Goal: Transaction & Acquisition: Book appointment/travel/reservation

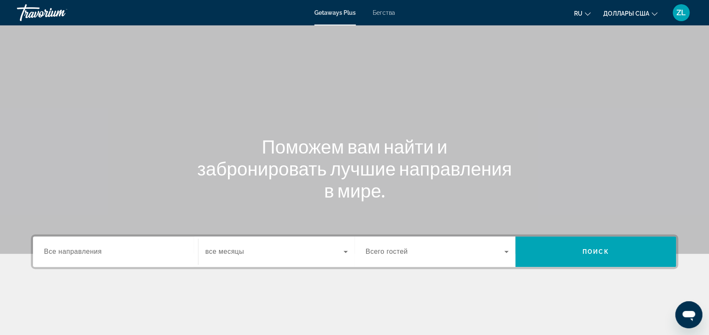
click at [114, 250] on input "Destination Все направления" at bounding box center [115, 252] width 143 height 10
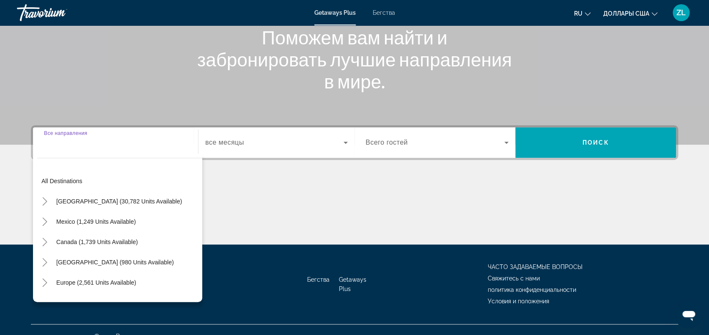
scroll to position [122, 0]
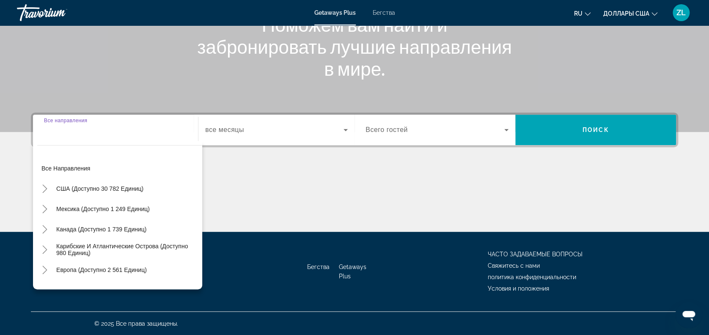
click at [125, 129] on input "Destination Все направления" at bounding box center [115, 130] width 143 height 10
click at [119, 135] on div "Виджет поиска" at bounding box center [115, 130] width 143 height 24
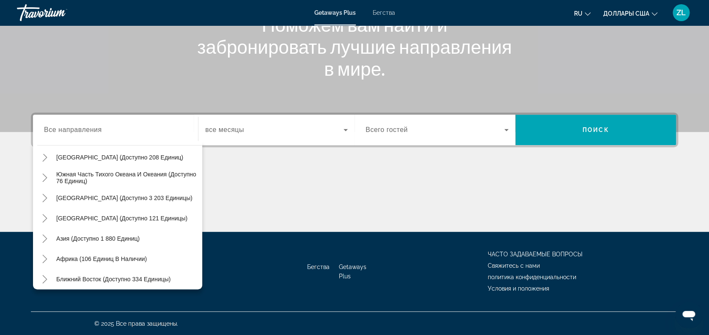
scroll to position [137, 0]
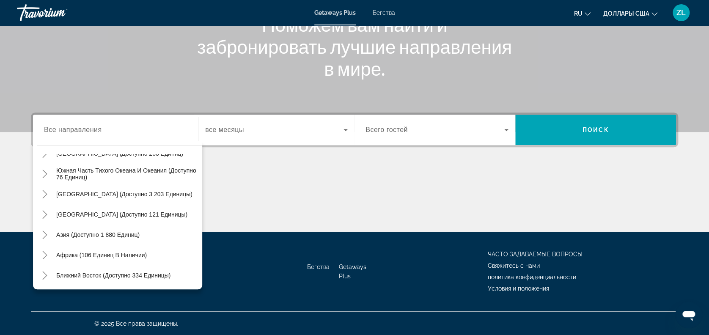
click at [376, 222] on div "Основное содержание" at bounding box center [354, 199] width 647 height 63
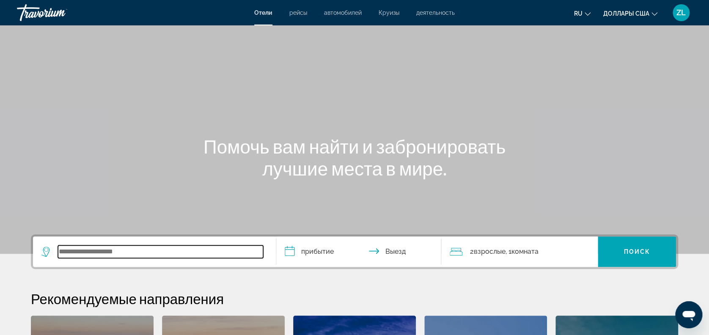
click at [130, 256] on input "Виджет поиска" at bounding box center [160, 251] width 205 height 13
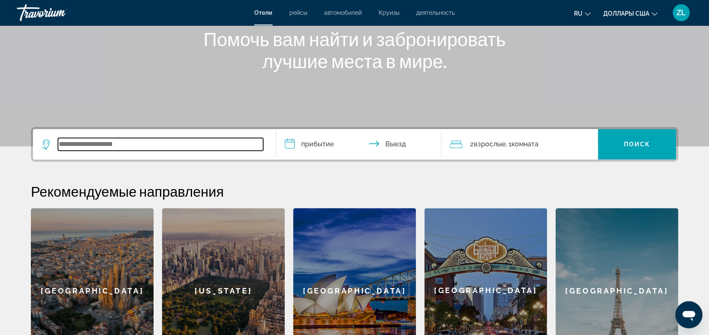
scroll to position [206, 0]
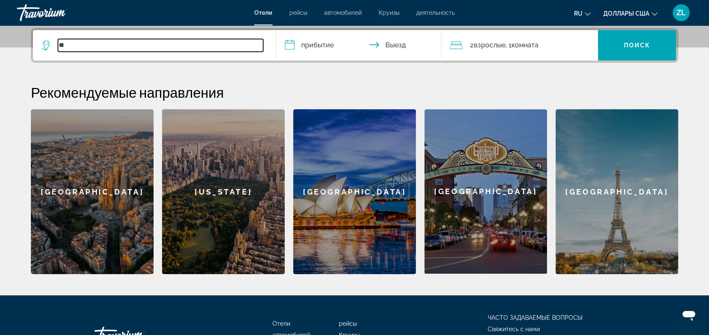
type input "*"
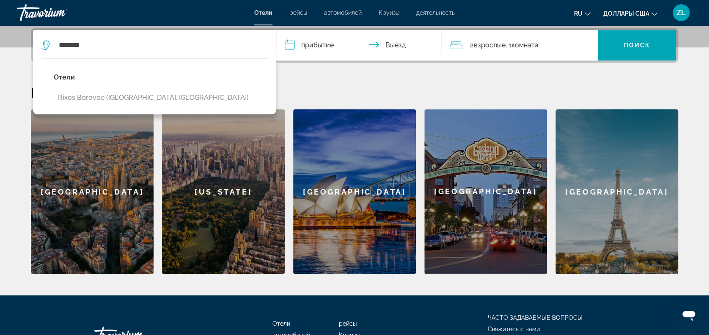
click at [158, 92] on button "Rixos Borovoe ([GEOGRAPHIC_DATA], [GEOGRAPHIC_DATA])" at bounding box center [153, 98] width 199 height 16
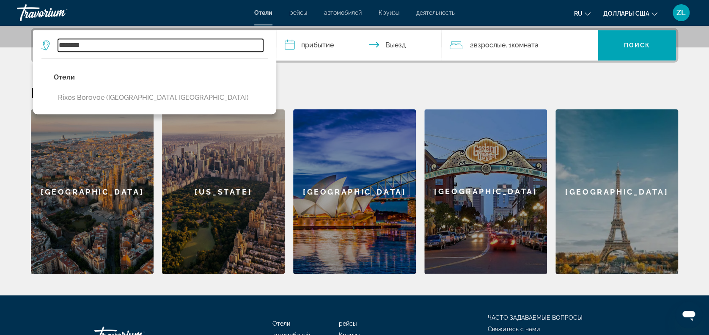
type input "**********"
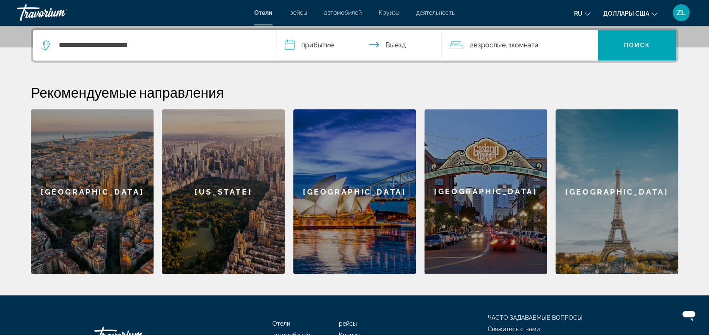
click at [337, 45] on input "**********" at bounding box center [360, 46] width 168 height 33
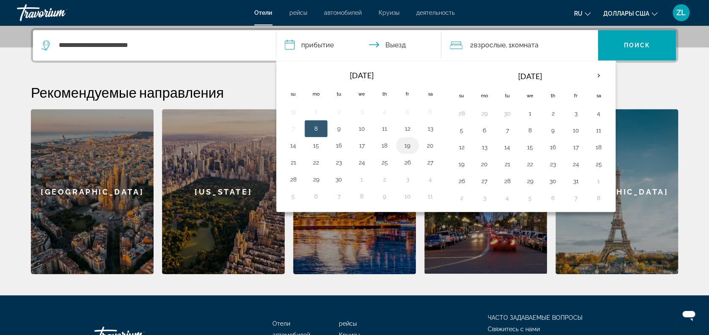
click at [407, 143] on button "19" at bounding box center [408, 146] width 14 height 12
click at [295, 162] on button "21" at bounding box center [293, 162] width 14 height 12
type input "**********"
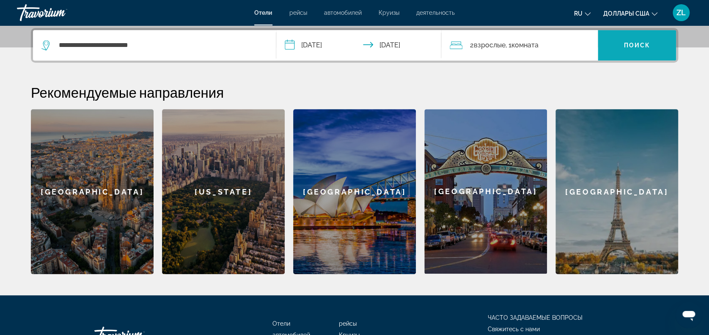
click at [640, 39] on span "Виджет поиска" at bounding box center [637, 45] width 78 height 20
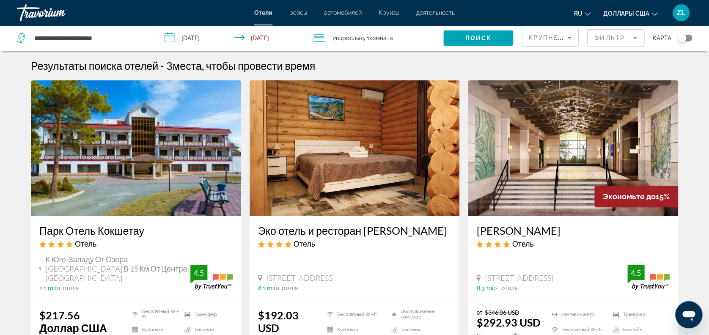
click at [568, 209] on img "Основное содержание" at bounding box center [573, 147] width 210 height 135
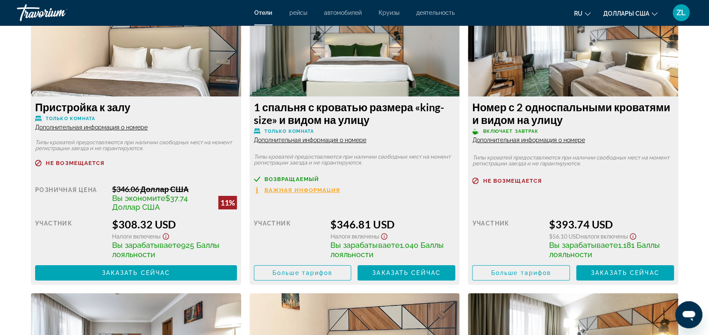
scroll to position [1523, 0]
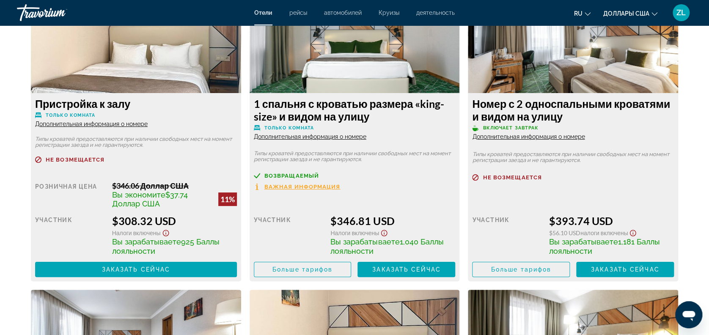
click at [289, 174] on span "возвращаемый" at bounding box center [291, 175] width 55 height 5
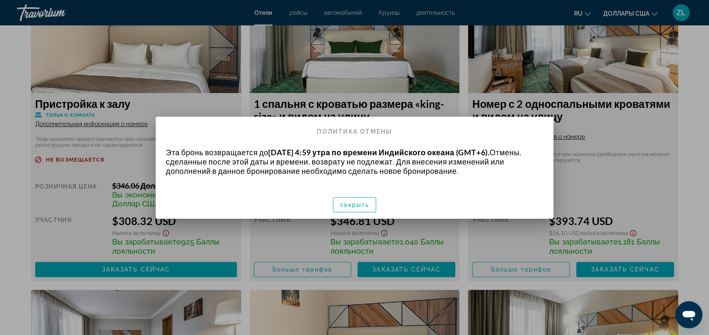
click at [376, 93] on div at bounding box center [354, 167] width 709 height 335
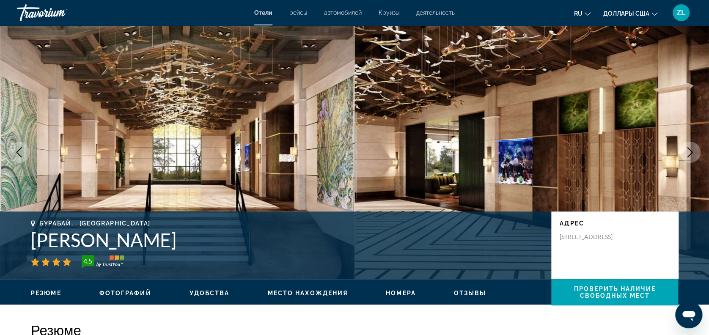
scroll to position [1523, 0]
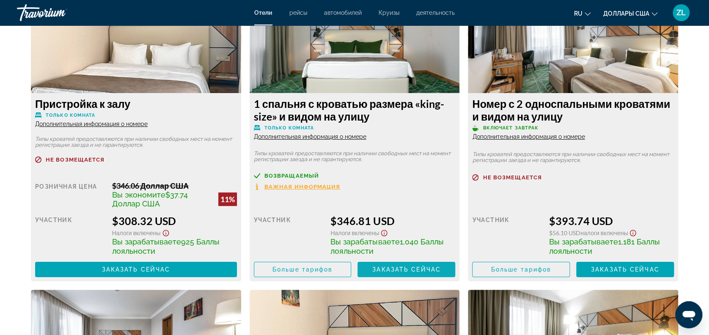
click at [393, 267] on span "Заказать сейчас" at bounding box center [406, 269] width 69 height 7
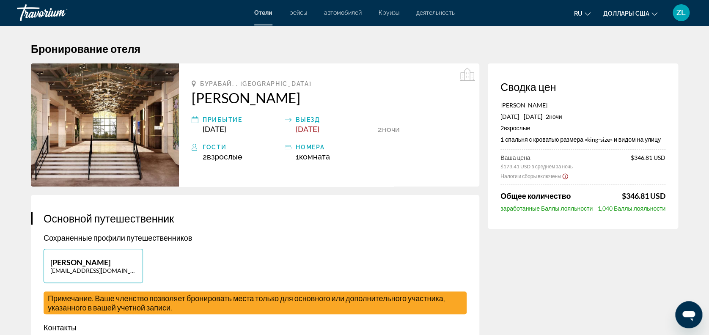
click at [133, 153] on img "Основное содержание" at bounding box center [105, 124] width 148 height 123
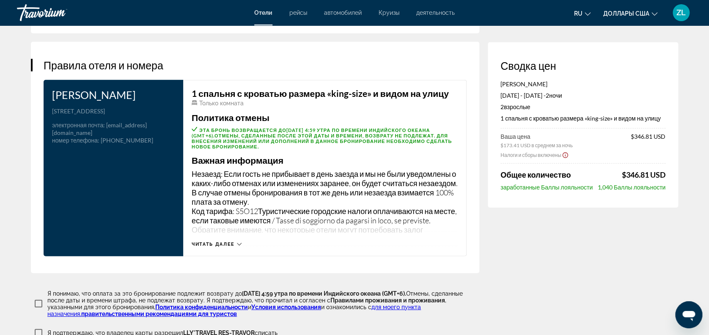
scroll to position [1015, 0]
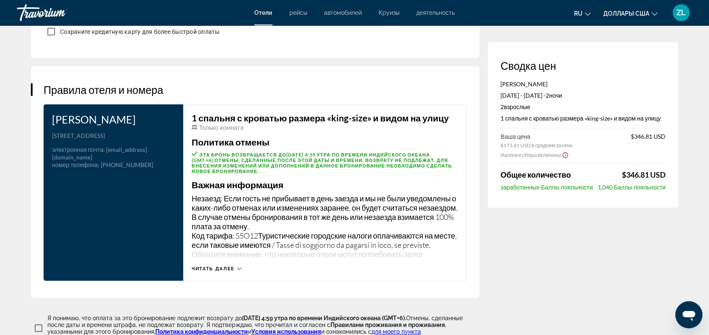
click at [225, 266] on span "Читать далее" at bounding box center [213, 268] width 43 height 5
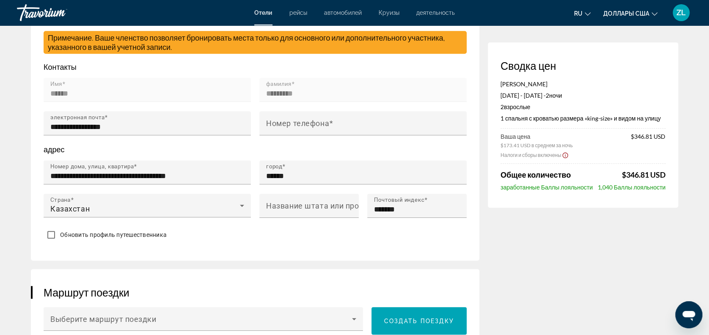
scroll to position [225, 0]
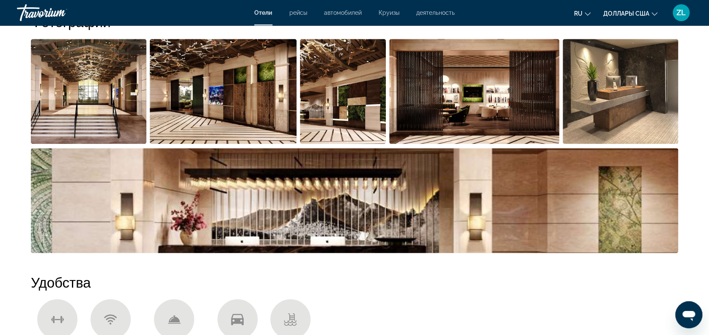
scroll to position [395, 0]
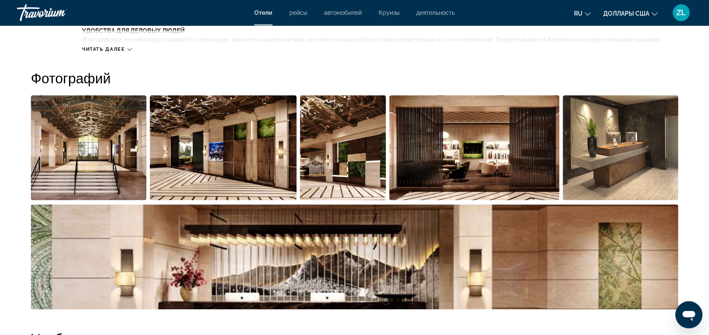
click at [84, 143] on img "Открыть полноэкранный слайдер изображений" at bounding box center [88, 147] width 115 height 105
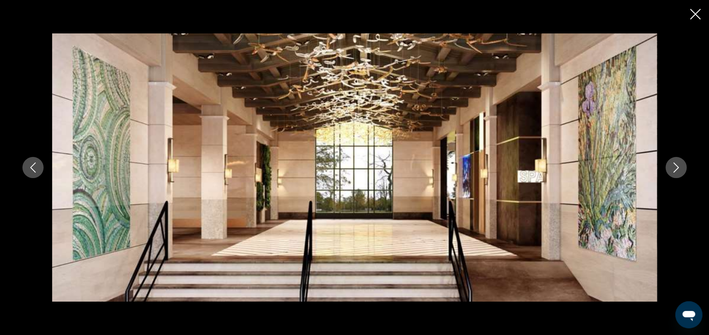
click at [673, 166] on icon "Следующее изображение" at bounding box center [676, 167] width 10 height 10
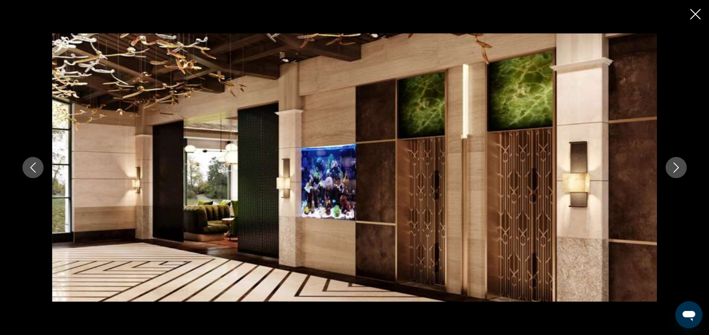
click at [673, 166] on icon "Следующее изображение" at bounding box center [676, 167] width 10 height 10
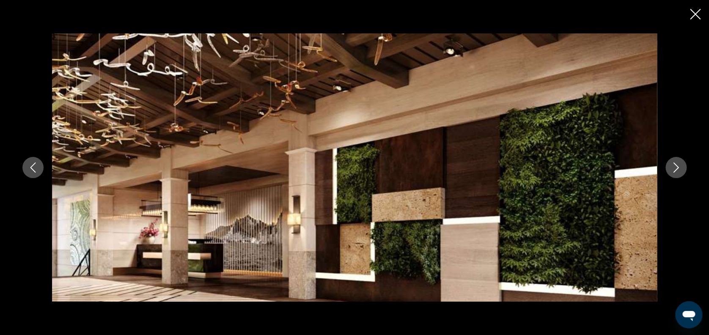
click at [673, 166] on icon "Следующее изображение" at bounding box center [676, 167] width 10 height 10
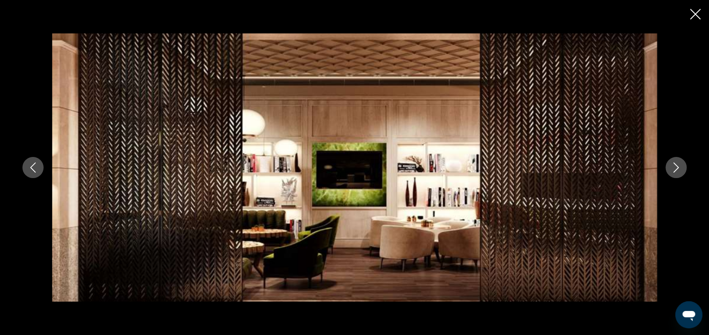
click at [673, 166] on icon "Следующее изображение" at bounding box center [676, 167] width 10 height 10
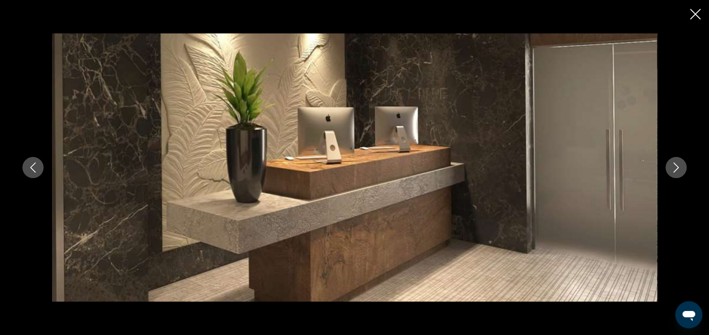
click at [673, 166] on icon "Следующее изображение" at bounding box center [676, 167] width 10 height 10
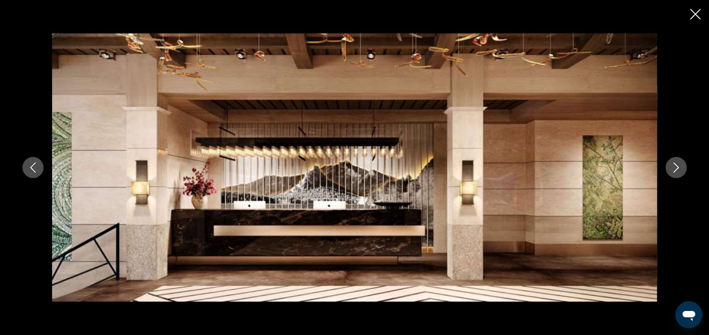
click at [673, 166] on icon "Следующее изображение" at bounding box center [676, 167] width 10 height 10
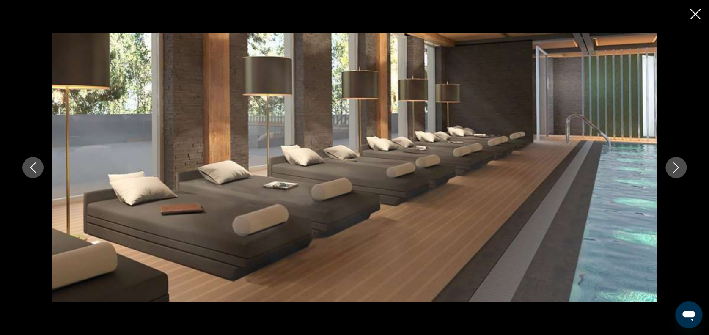
click at [673, 166] on icon "Следующее изображение" at bounding box center [676, 167] width 10 height 10
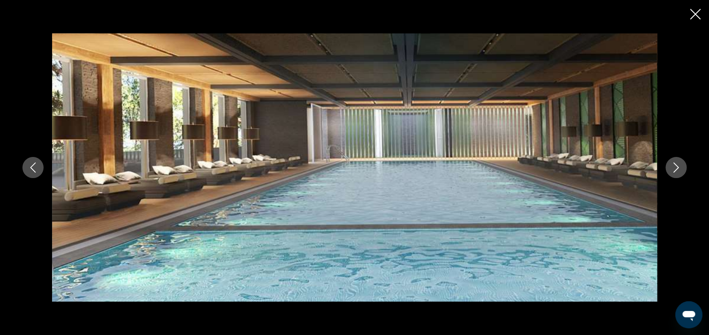
click at [673, 166] on icon "Следующее изображение" at bounding box center [676, 167] width 10 height 10
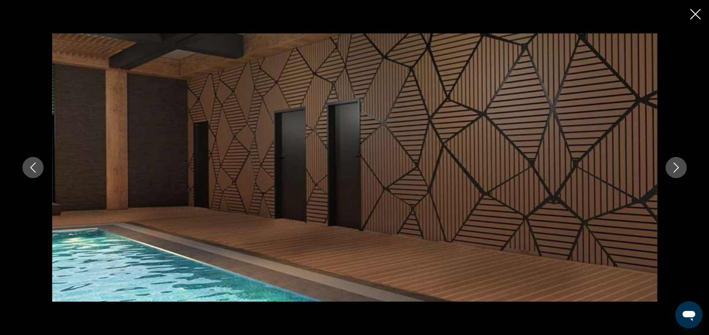
click at [673, 166] on icon "Следующее изображение" at bounding box center [676, 167] width 10 height 10
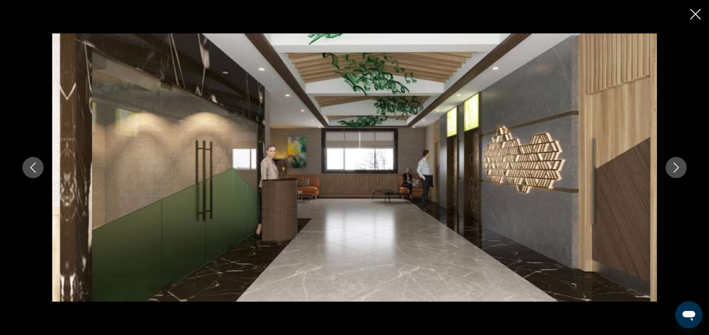
click at [673, 166] on icon "Следующее изображение" at bounding box center [676, 167] width 10 height 10
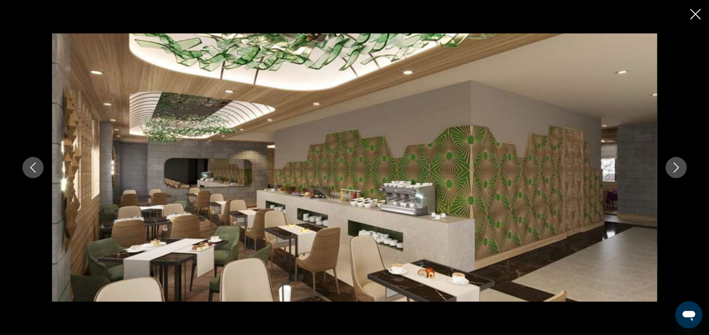
click at [673, 166] on icon "Следующее изображение" at bounding box center [676, 167] width 10 height 10
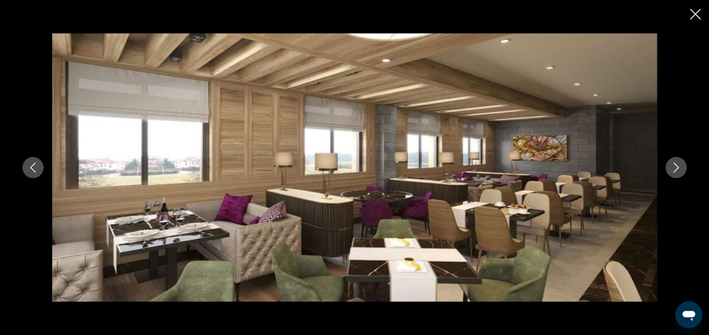
click at [673, 166] on icon "Следующее изображение" at bounding box center [676, 167] width 10 height 10
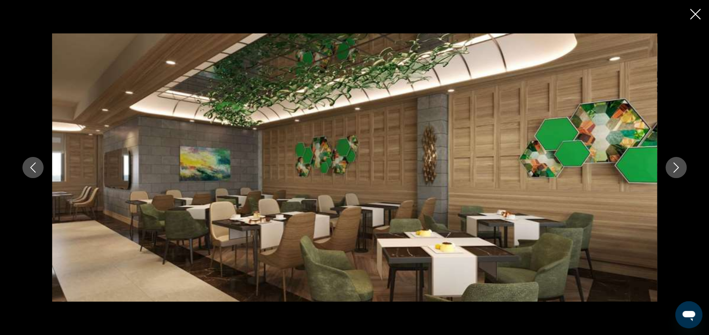
click at [673, 166] on icon "Следующее изображение" at bounding box center [676, 167] width 10 height 10
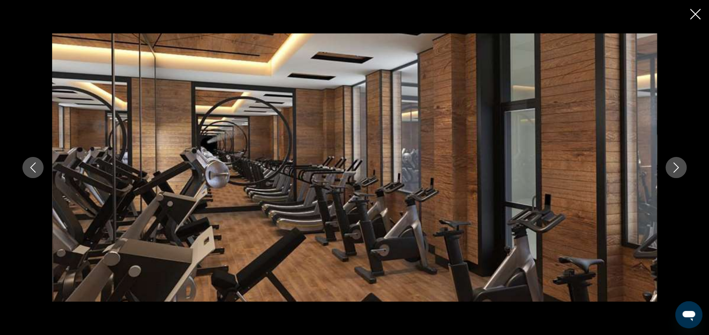
click at [673, 166] on icon "Следующее изображение" at bounding box center [676, 167] width 10 height 10
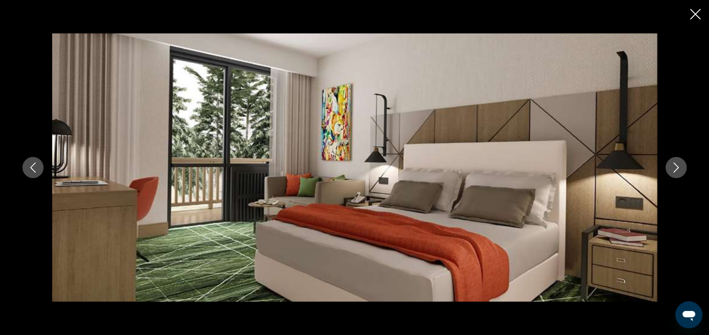
click at [673, 166] on icon "Следующее изображение" at bounding box center [676, 167] width 10 height 10
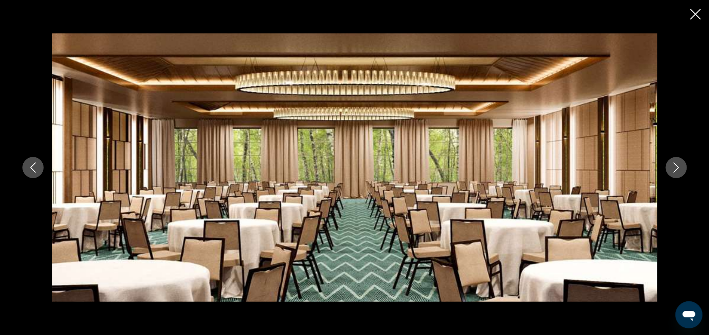
click at [673, 166] on icon "Следующее изображение" at bounding box center [676, 167] width 10 height 10
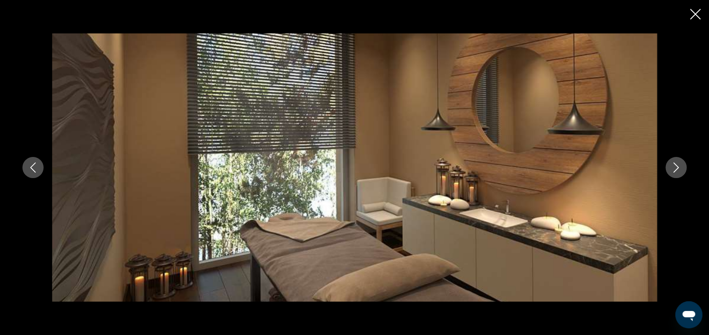
click at [673, 166] on icon "Следующее изображение" at bounding box center [676, 167] width 10 height 10
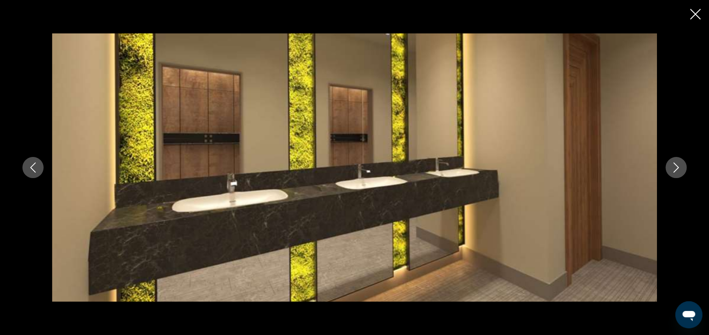
click at [673, 166] on icon "Следующее изображение" at bounding box center [676, 167] width 10 height 10
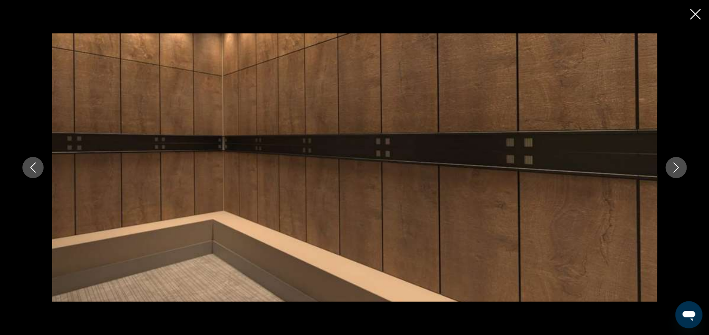
click at [678, 166] on icon "Следующее изображение" at bounding box center [676, 167] width 10 height 10
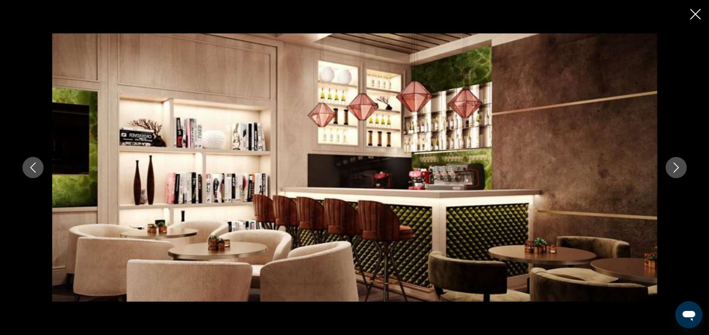
click at [678, 166] on icon "Следующее изображение" at bounding box center [676, 167] width 10 height 10
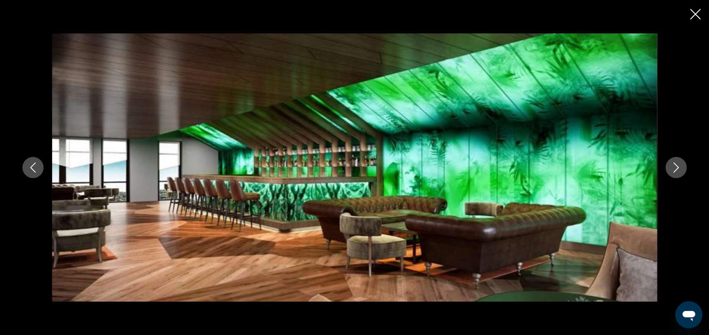
click at [678, 166] on icon "Следующее изображение" at bounding box center [676, 167] width 10 height 10
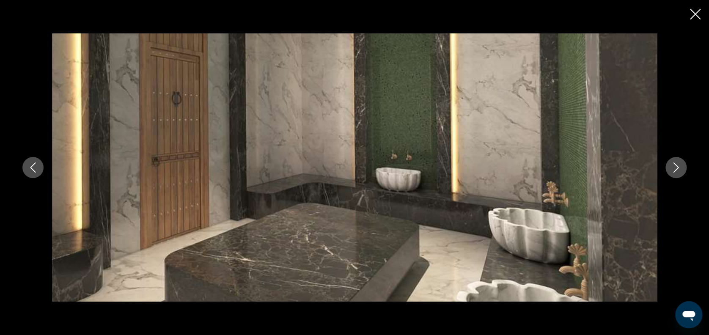
click at [678, 166] on icon "Следующее изображение" at bounding box center [676, 167] width 10 height 10
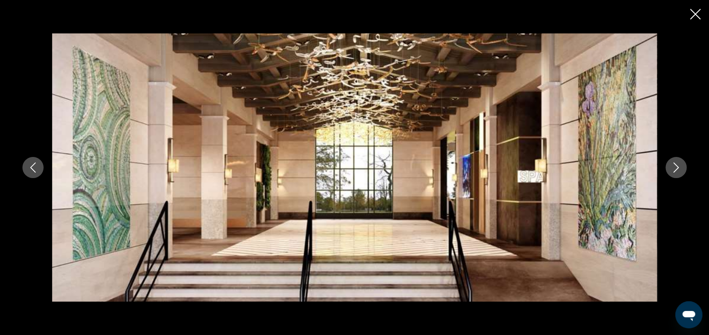
click at [678, 166] on icon "Следующее изображение" at bounding box center [676, 167] width 10 height 10
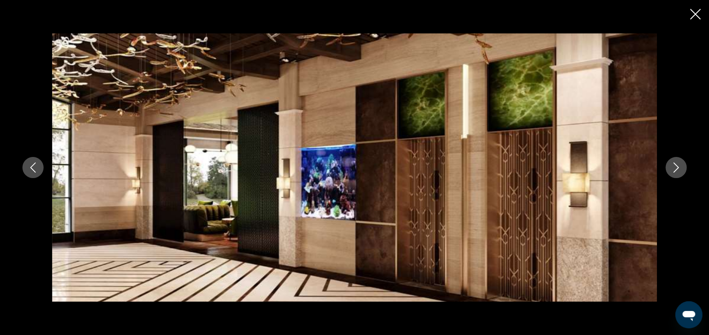
click at [678, 166] on icon "Следующее изображение" at bounding box center [676, 167] width 10 height 10
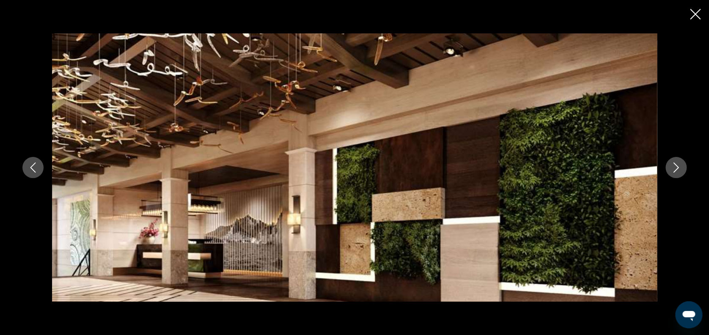
click at [678, 166] on icon "Следующее изображение" at bounding box center [676, 167] width 10 height 10
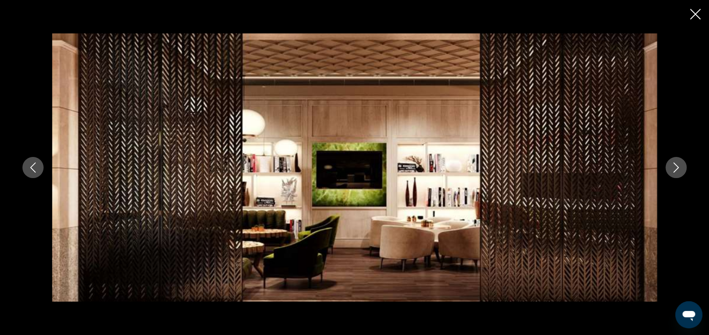
click at [678, 166] on icon "Следующее изображение" at bounding box center [676, 167] width 10 height 10
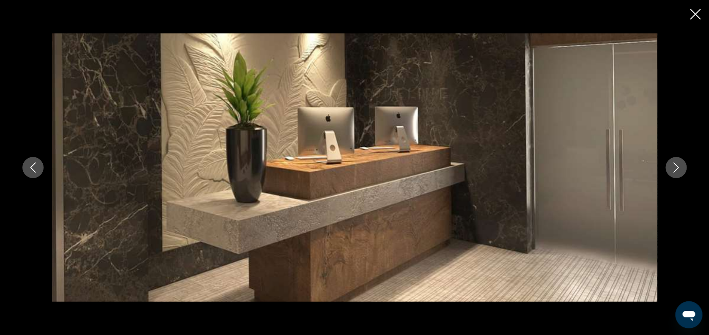
click at [678, 166] on icon "Следующее изображение" at bounding box center [676, 167] width 10 height 10
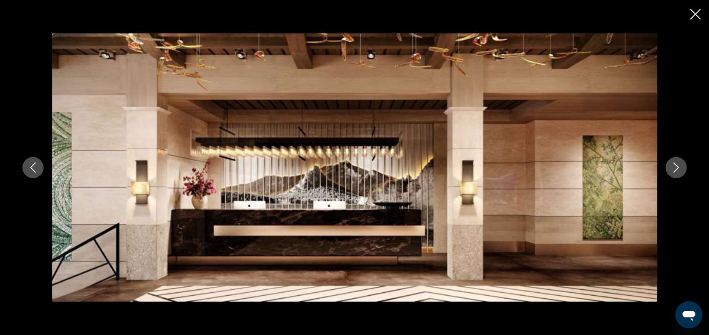
click at [678, 166] on icon "Следующее изображение" at bounding box center [676, 167] width 10 height 10
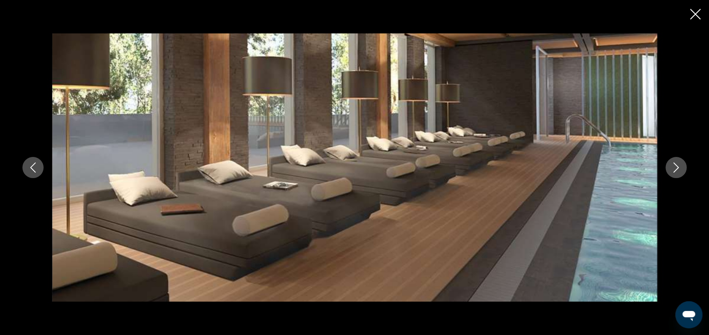
click at [675, 168] on icon "Следующее изображение" at bounding box center [676, 167] width 10 height 10
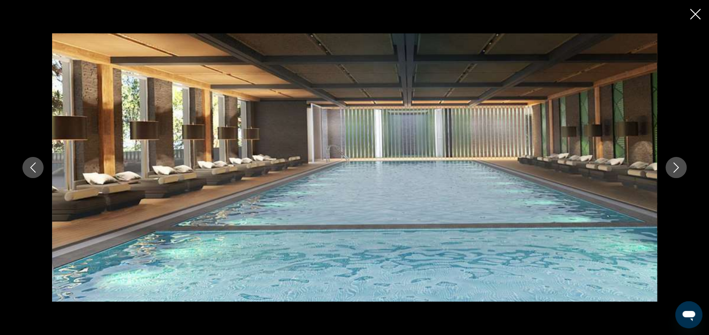
click at [675, 168] on icon "Следующее изображение" at bounding box center [676, 167] width 10 height 10
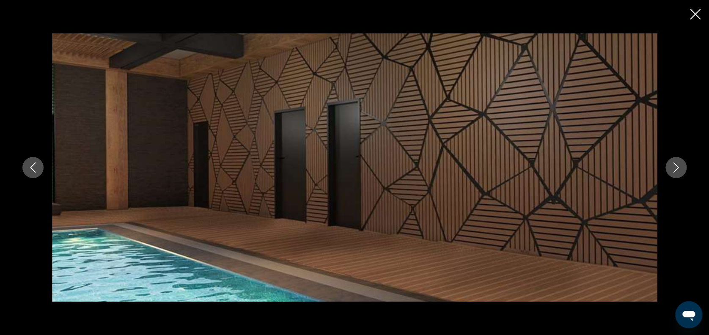
click at [675, 168] on icon "Следующее изображение" at bounding box center [676, 167] width 10 height 10
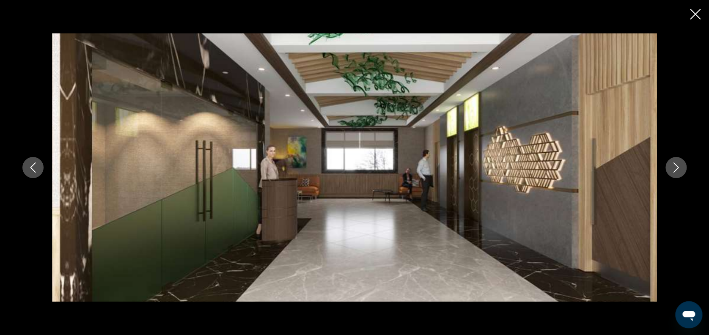
click at [675, 168] on icon "Следующее изображение" at bounding box center [676, 167] width 10 height 10
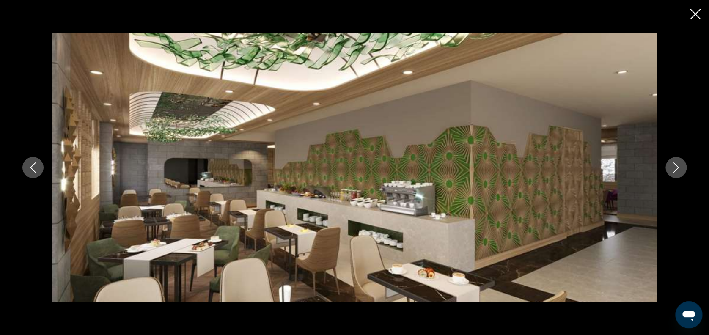
click at [675, 168] on icon "Следующее изображение" at bounding box center [676, 167] width 10 height 10
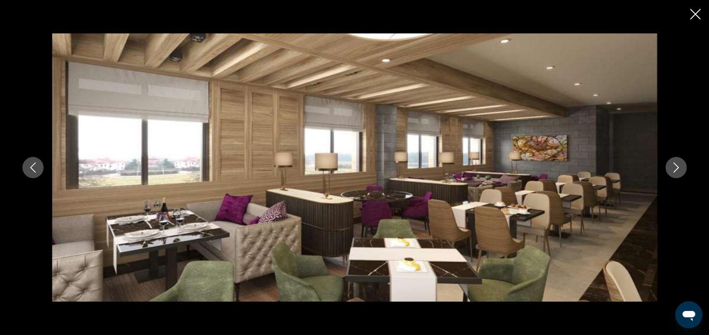
click at [675, 168] on icon "Следующее изображение" at bounding box center [676, 167] width 10 height 10
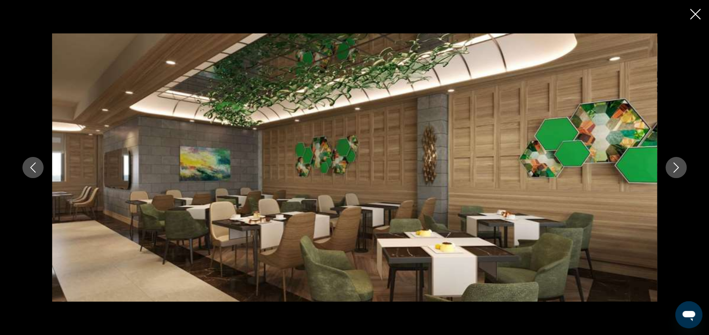
click at [675, 168] on icon "Следующее изображение" at bounding box center [676, 167] width 10 height 10
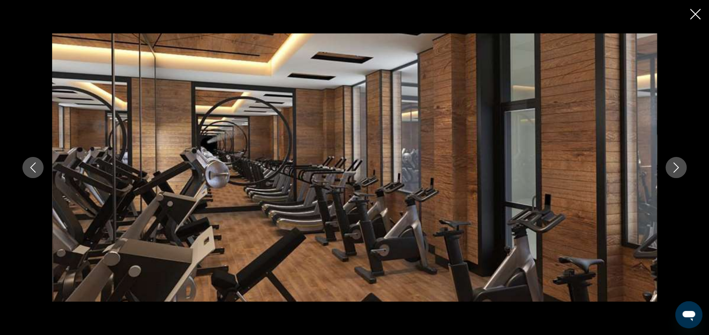
click at [675, 168] on icon "Следующее изображение" at bounding box center [676, 167] width 10 height 10
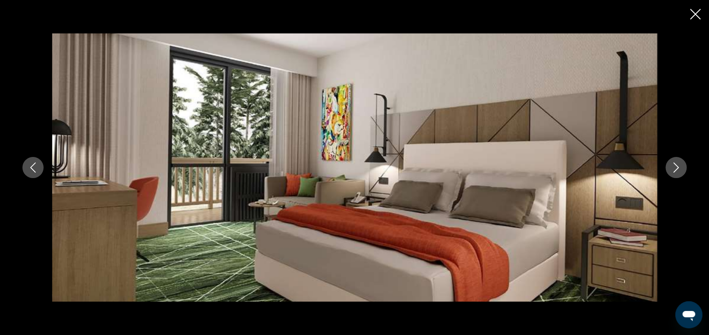
click at [675, 168] on icon "Следующее изображение" at bounding box center [676, 167] width 10 height 10
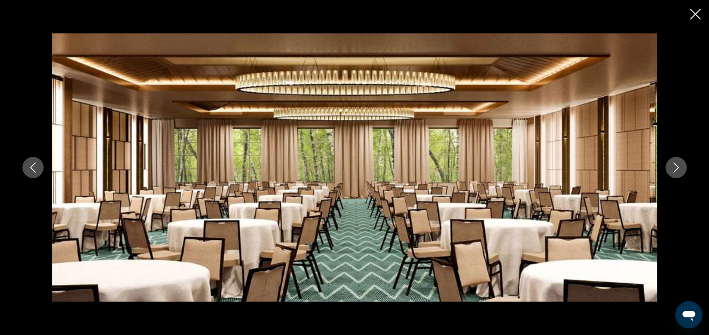
click at [675, 168] on icon "Следующее изображение" at bounding box center [676, 167] width 10 height 10
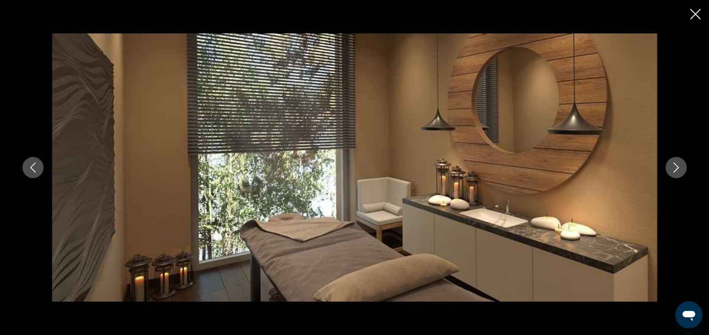
click at [675, 168] on icon "Следующее изображение" at bounding box center [676, 167] width 10 height 10
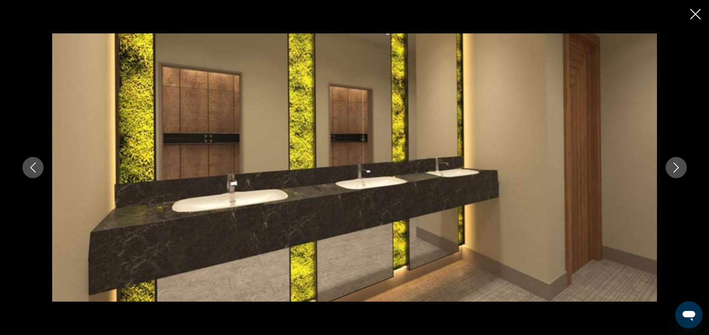
click at [675, 168] on icon "Следующее изображение" at bounding box center [676, 167] width 10 height 10
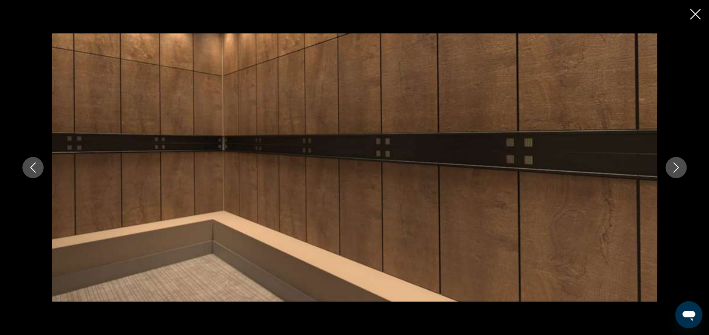
click at [694, 14] on icon "Закрыть слайд-шоу" at bounding box center [695, 14] width 11 height 11
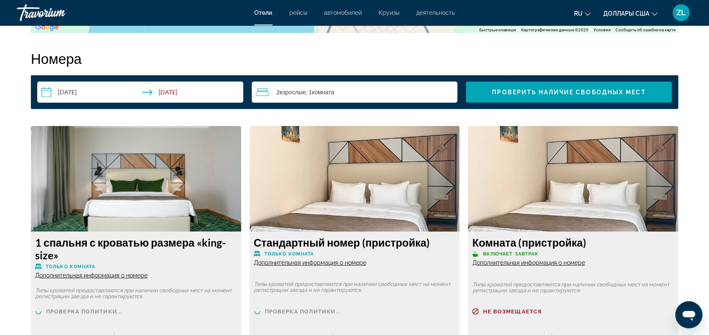
scroll to position [1184, 0]
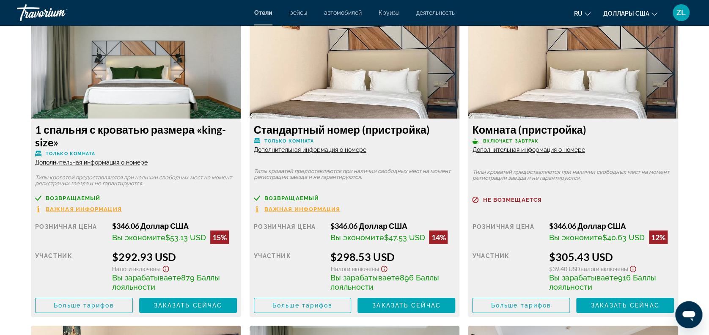
click at [396, 111] on img "Основное содержание" at bounding box center [355, 66] width 210 height 106
click at [341, 149] on span "Дополнительная информация о номере" at bounding box center [310, 149] width 113 height 7
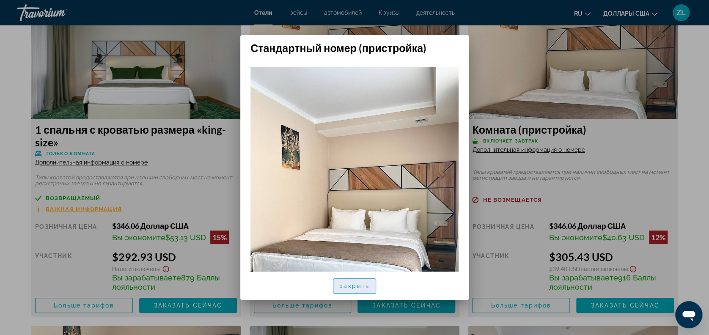
click at [346, 291] on span "button" at bounding box center [354, 286] width 42 height 20
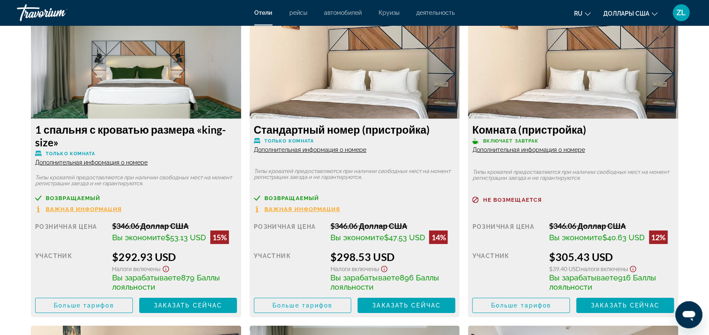
drag, startPoint x: 271, startPoint y: 143, endPoint x: 277, endPoint y: 145, distance: 6.3
click at [273, 143] on span "Только комната" at bounding box center [288, 140] width 49 height 5
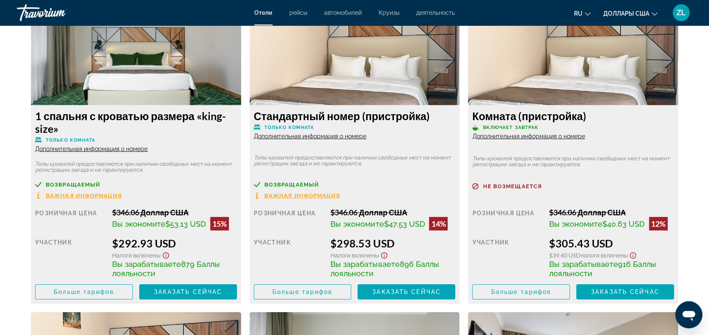
scroll to position [1128, 0]
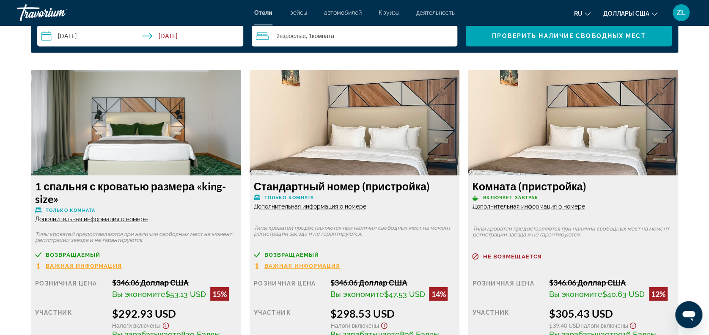
click at [415, 136] on img "Основное содержание" at bounding box center [355, 123] width 210 height 106
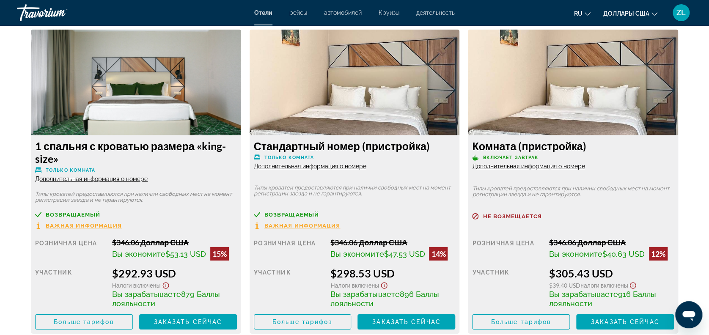
scroll to position [1184, 0]
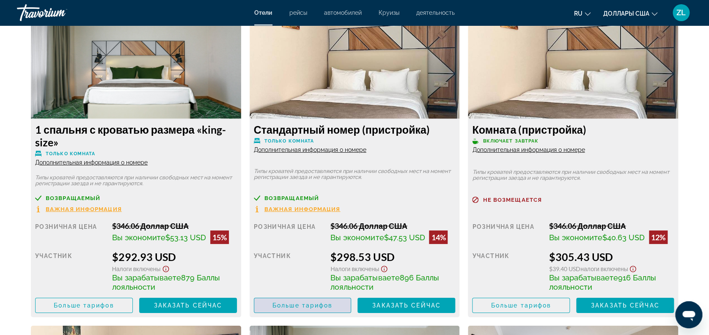
click at [311, 305] on span "Больше тарифов" at bounding box center [302, 305] width 60 height 7
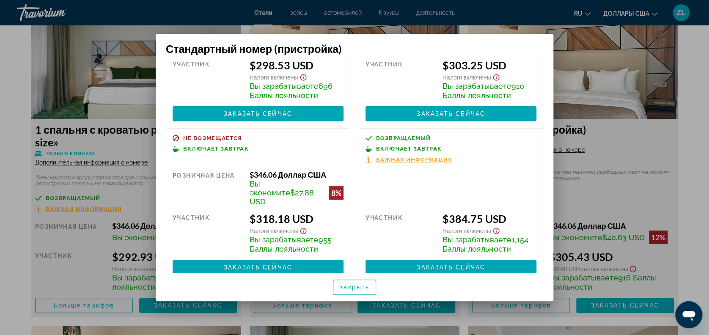
scroll to position [0, 0]
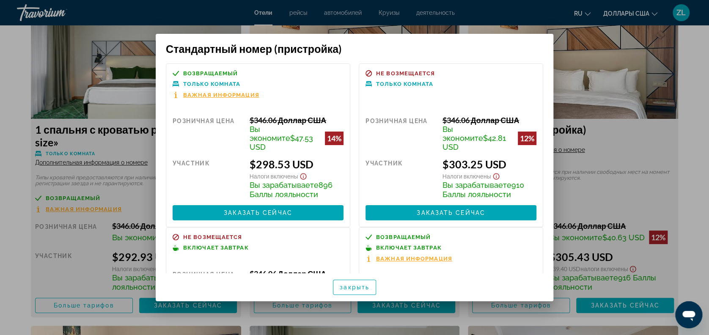
click at [575, 55] on div at bounding box center [354, 167] width 709 height 335
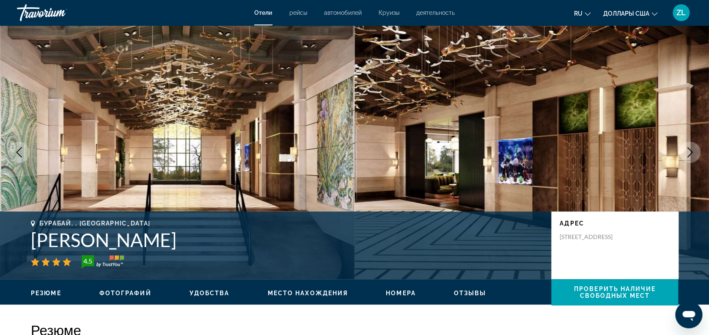
scroll to position [1184, 0]
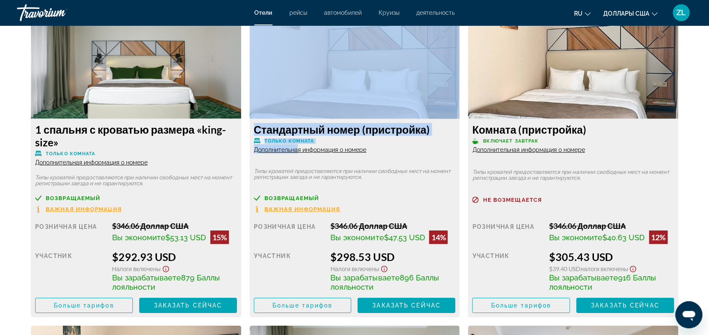
drag, startPoint x: 297, startPoint y: 148, endPoint x: 337, endPoint y: 91, distance: 69.0
click at [337, 91] on div "Стандартный номер (пристройка) Только комната Дополнительная информация о номер…" at bounding box center [355, 165] width 210 height 304
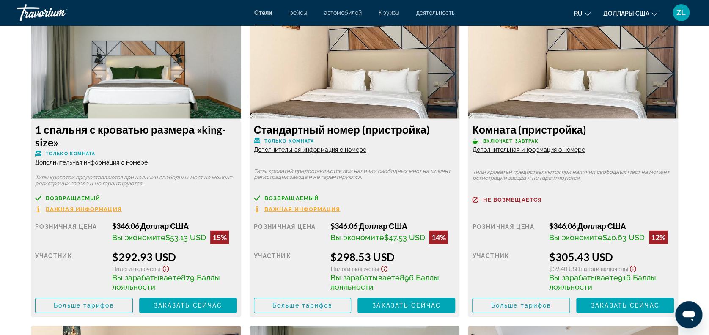
drag, startPoint x: 337, startPoint y: 91, endPoint x: 390, endPoint y: 176, distance: 99.8
click at [390, 176] on p "Типы кроватей предоставляются при наличии свободных мест на момент регистрации …" at bounding box center [355, 174] width 202 height 12
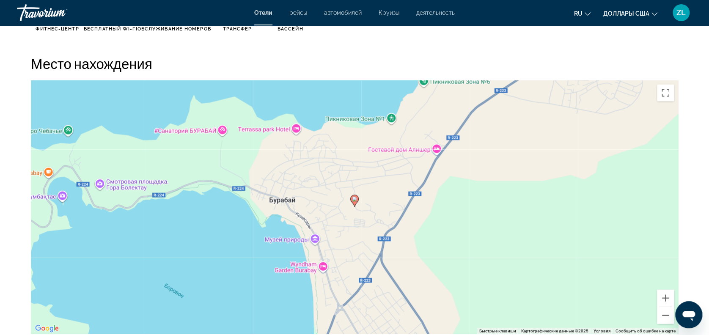
scroll to position [677, 0]
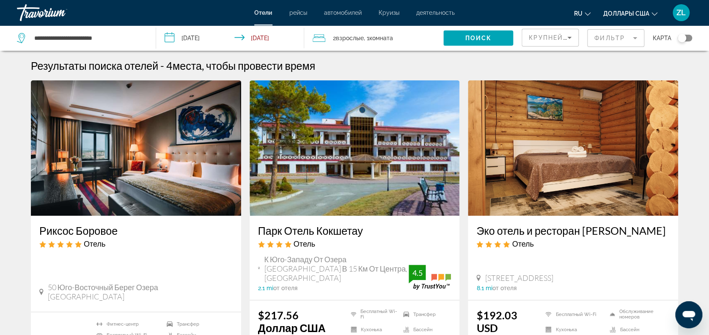
click at [190, 171] on img "Основное содержание" at bounding box center [136, 147] width 210 height 135
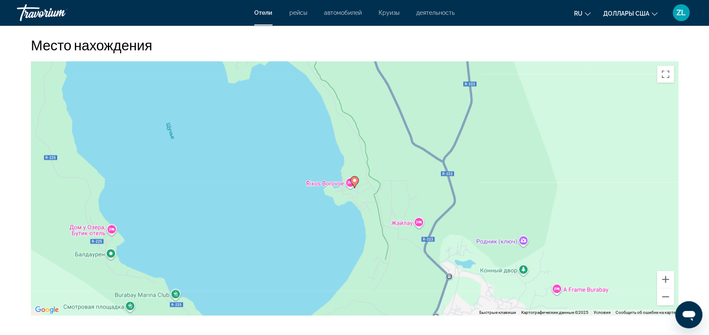
scroll to position [1053, 0]
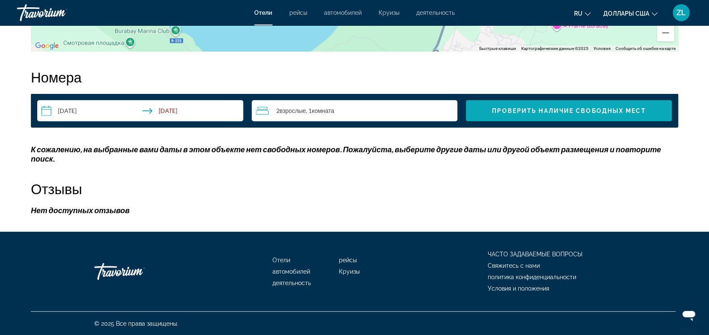
click at [588, 107] on span "Проверить наличие свободных мест" at bounding box center [569, 110] width 154 height 7
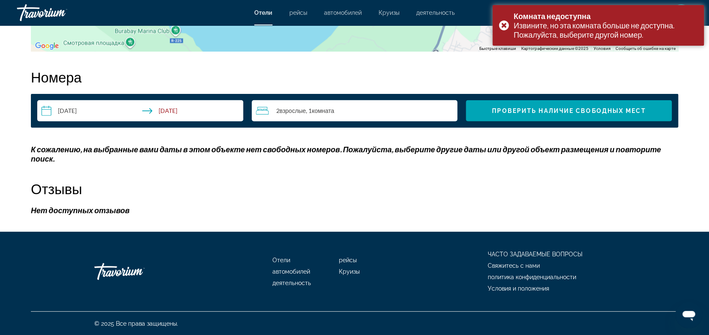
click at [102, 110] on input "**********" at bounding box center [141, 112] width 209 height 24
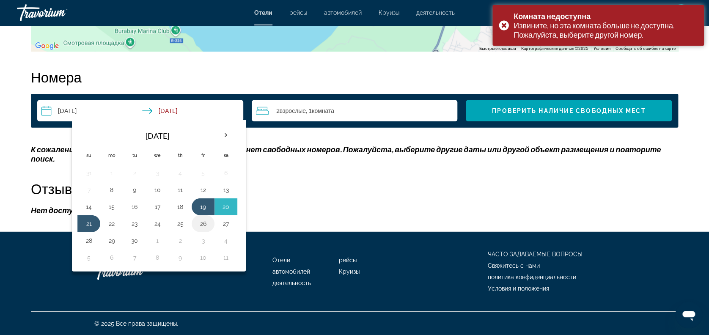
click at [203, 225] on button "26" at bounding box center [203, 224] width 14 height 12
click at [182, 225] on button "25" at bounding box center [180, 224] width 14 height 12
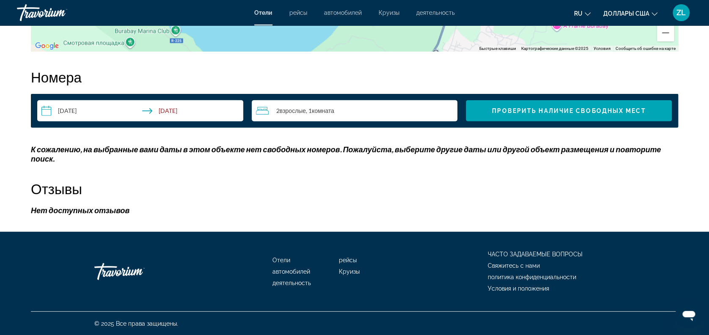
click at [109, 111] on input "**********" at bounding box center [141, 112] width 209 height 24
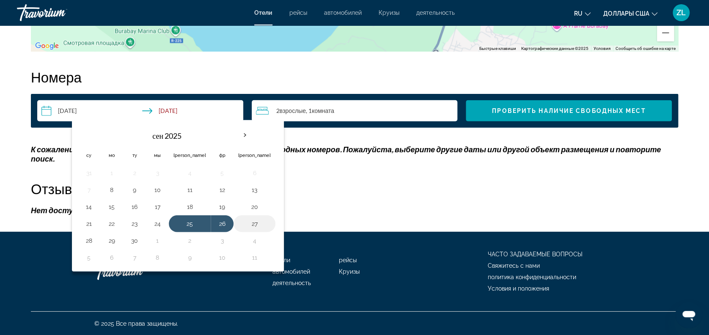
click at [238, 222] on button "27" at bounding box center [254, 224] width 33 height 12
click at [181, 222] on button "25" at bounding box center [189, 224] width 33 height 12
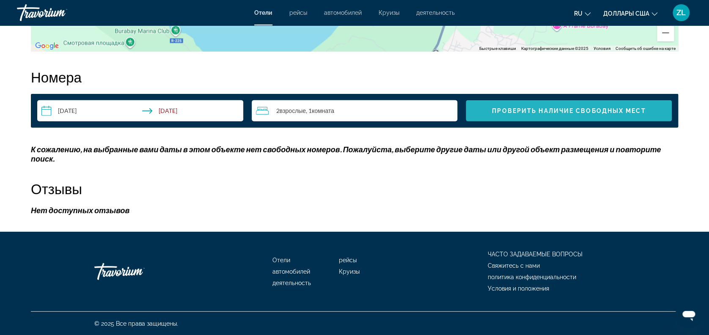
click at [518, 105] on span "Виджет поиска" at bounding box center [569, 111] width 206 height 20
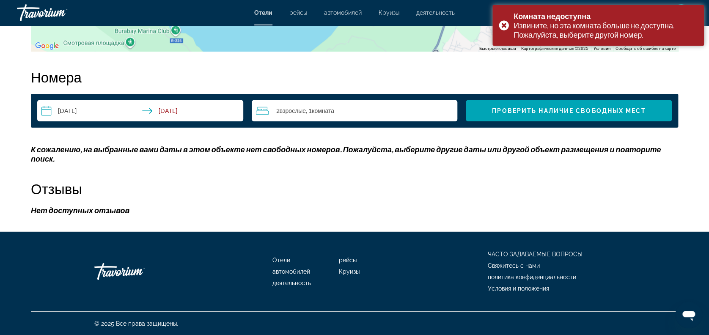
click at [68, 110] on input "**********" at bounding box center [141, 112] width 209 height 24
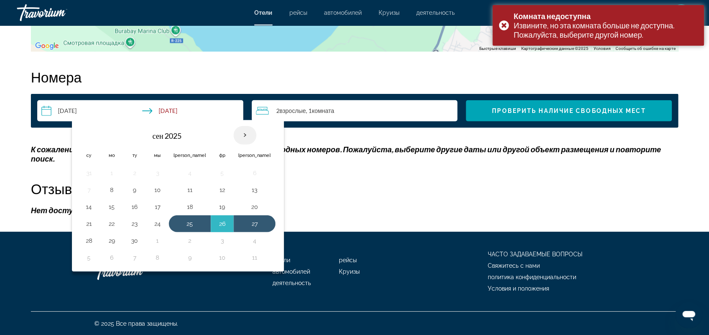
click at [233, 133] on th "В следующем месяце" at bounding box center [244, 135] width 23 height 19
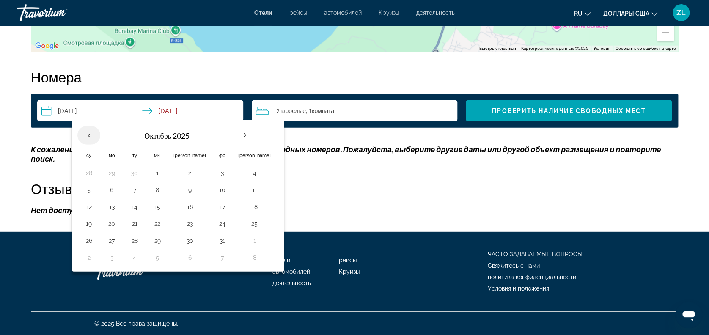
click at [88, 134] on th "Предыдущий месяц" at bounding box center [88, 135] width 23 height 19
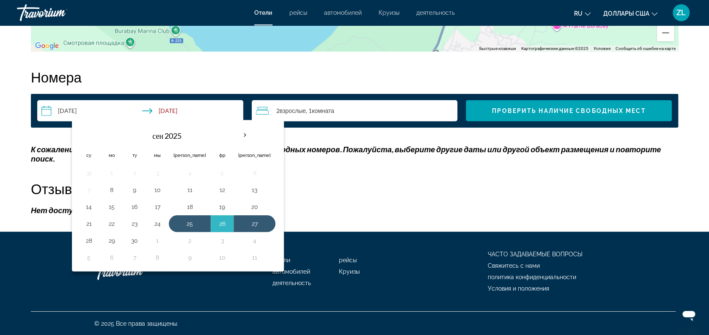
click at [88, 134] on th "Дата заезда: 25 сентября 2025 г. Дата выезда: 27 сентября 2025 г." at bounding box center [88, 136] width 23 height 20
click at [215, 237] on button "3" at bounding box center [222, 241] width 14 height 12
click at [84, 258] on button "5" at bounding box center [89, 258] width 14 height 12
type input "**********"
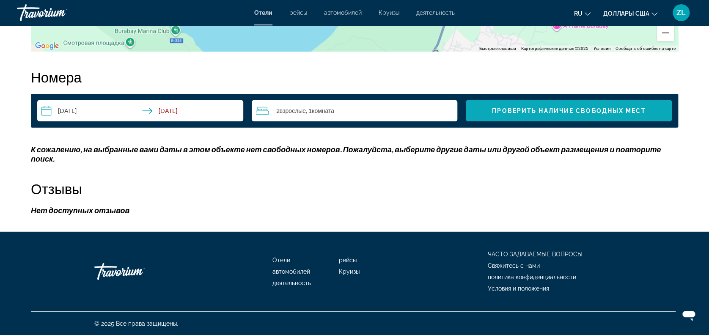
click at [508, 106] on span "Виджет поиска" at bounding box center [569, 111] width 206 height 20
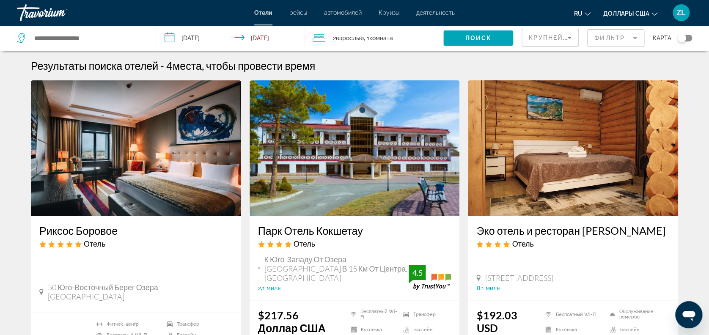
scroll to position [56, 0]
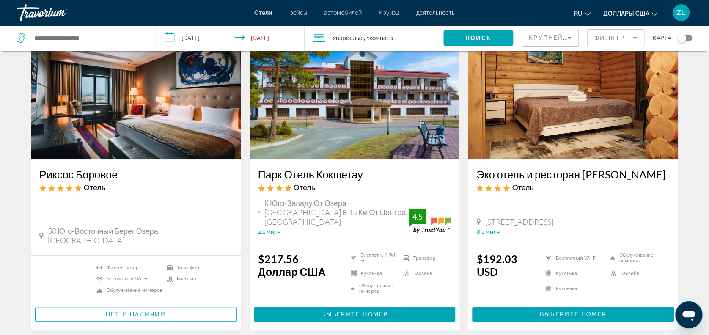
click at [392, 135] on img "Основное содержание" at bounding box center [355, 91] width 210 height 135
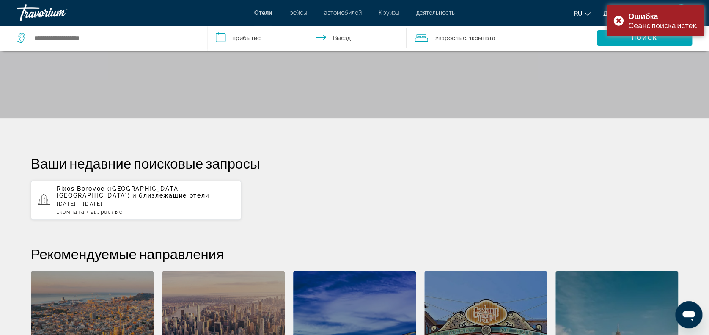
scroll to position [22, 0]
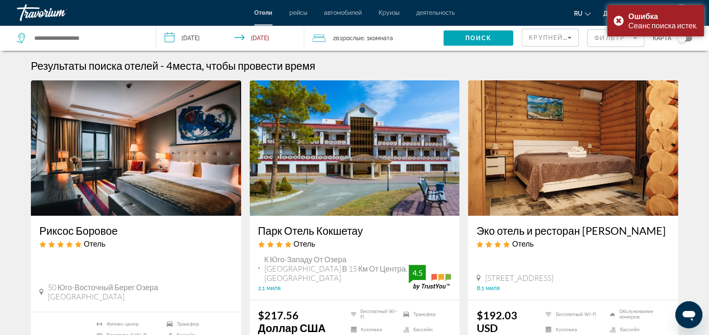
click at [335, 233] on h3 "Парк Отель Кокшетау" at bounding box center [354, 230] width 193 height 13
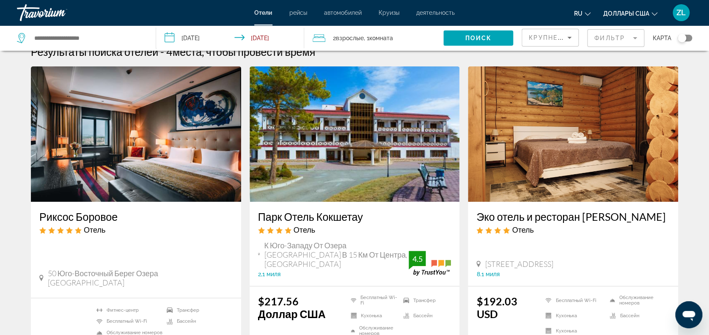
scroll to position [56, 0]
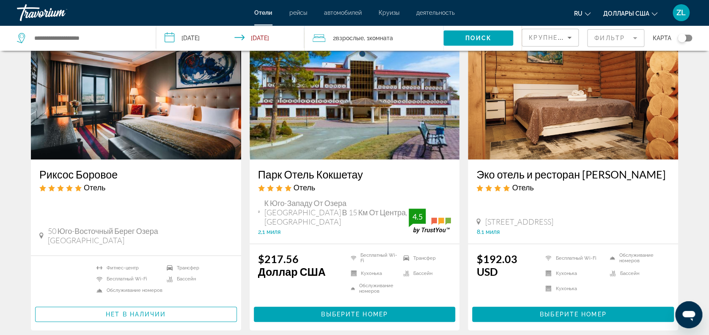
click at [544, 175] on h3 "Эко отель и ресторан [PERSON_NAME]" at bounding box center [572, 174] width 193 height 13
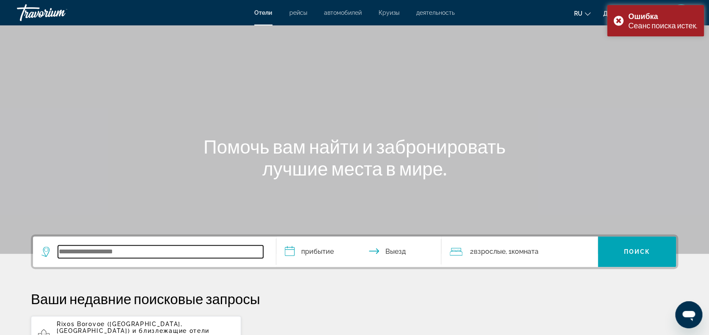
click at [196, 250] on input "Виджет поиска" at bounding box center [160, 251] width 205 height 13
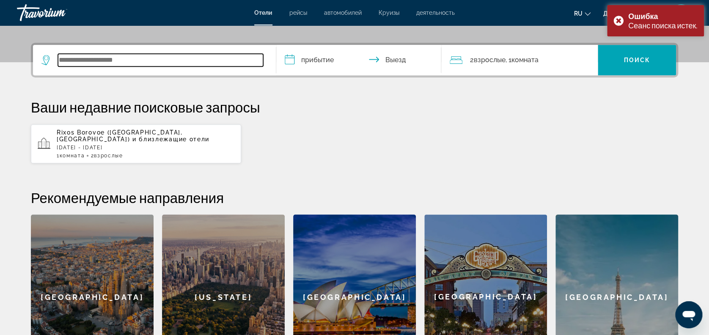
scroll to position [206, 0]
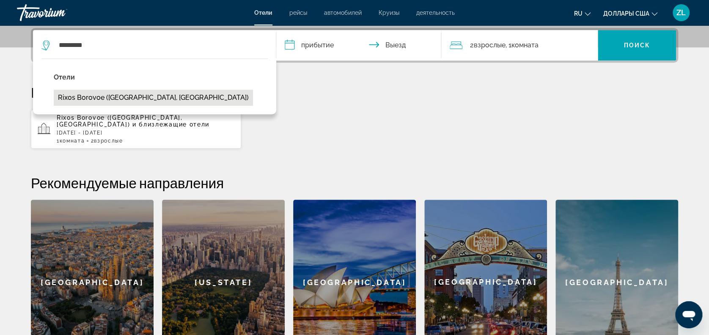
click at [151, 90] on button "Rixos Borovoe ([GEOGRAPHIC_DATA], [GEOGRAPHIC_DATA])" at bounding box center [153, 98] width 199 height 16
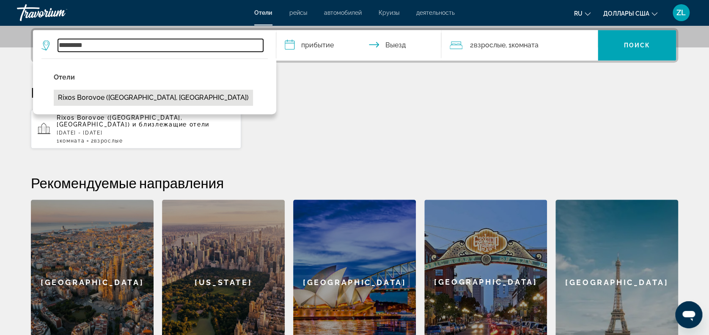
type input "**********"
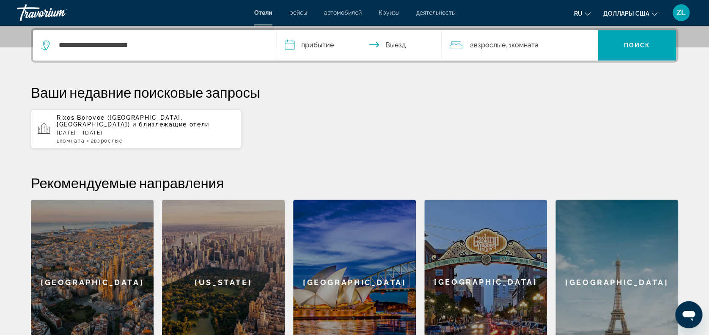
click at [332, 43] on input "**********" at bounding box center [360, 46] width 168 height 33
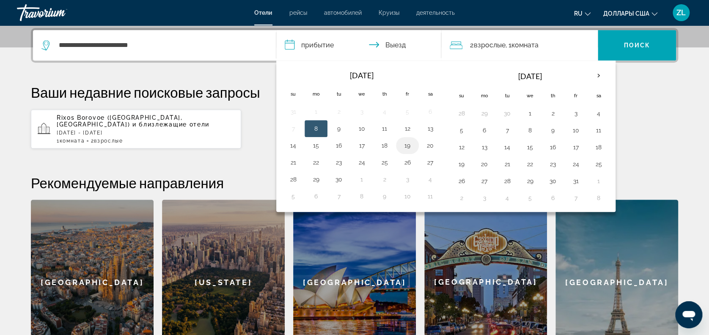
click at [406, 140] on button "19" at bounding box center [408, 146] width 14 height 12
click at [296, 159] on button "21" at bounding box center [293, 162] width 14 height 12
type input "**********"
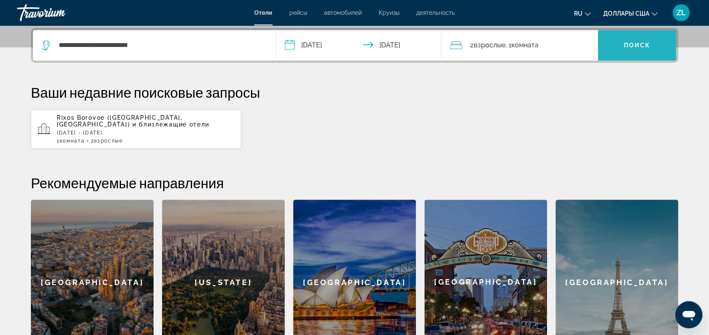
click at [623, 38] on span "Виджет поиска" at bounding box center [637, 45] width 78 height 20
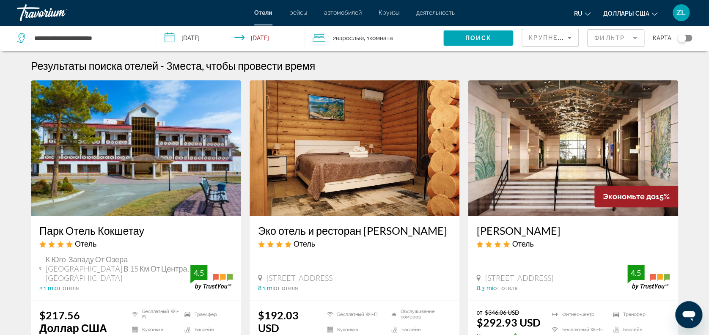
drag, startPoint x: 563, startPoint y: 176, endPoint x: 136, endPoint y: 186, distance: 426.9
click at [136, 186] on img "Основное содержание" at bounding box center [136, 147] width 210 height 135
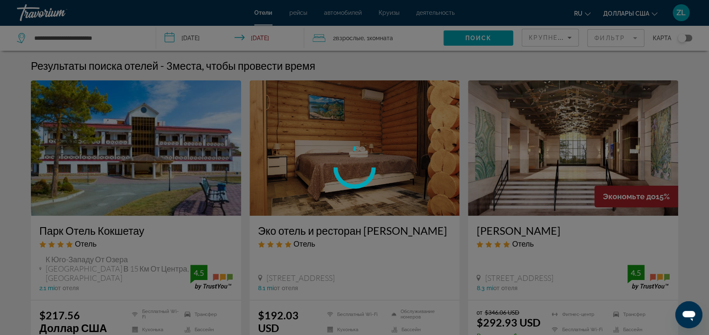
click at [136, 186] on div at bounding box center [354, 167] width 709 height 335
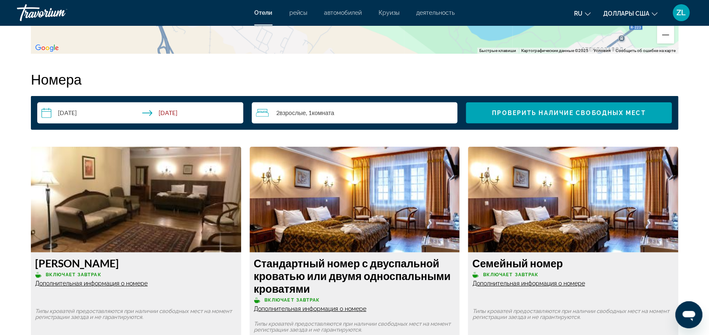
scroll to position [1071, 0]
